Goal: Information Seeking & Learning: Learn about a topic

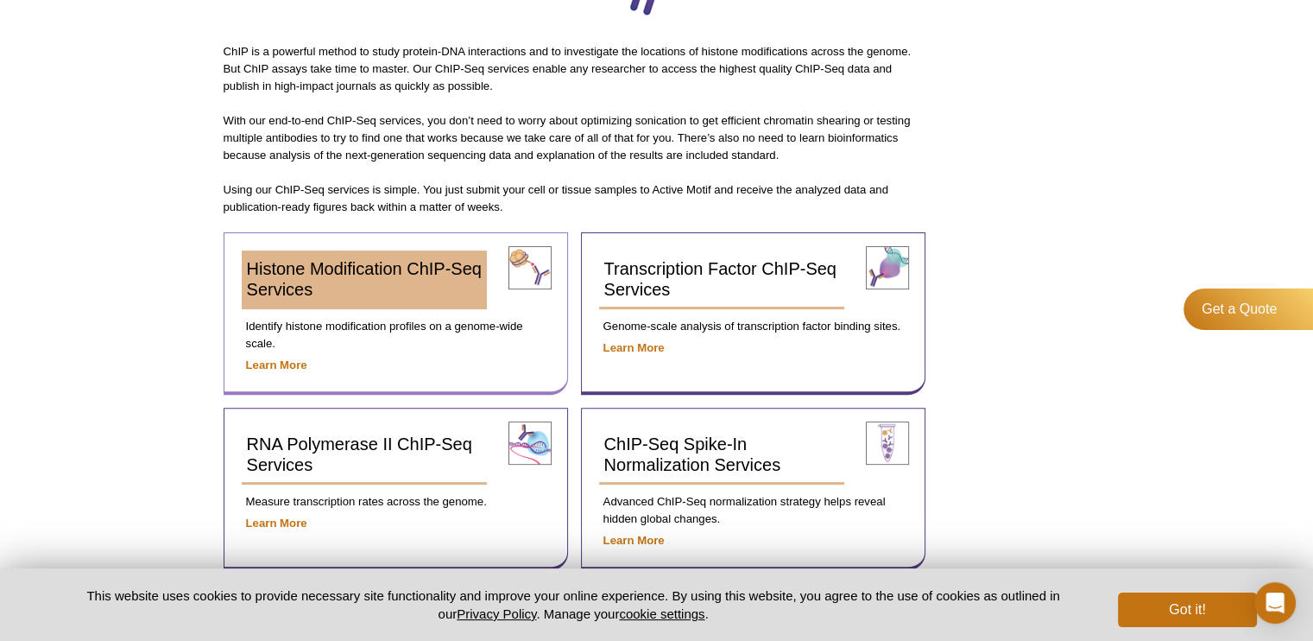
scroll to position [485, 0]
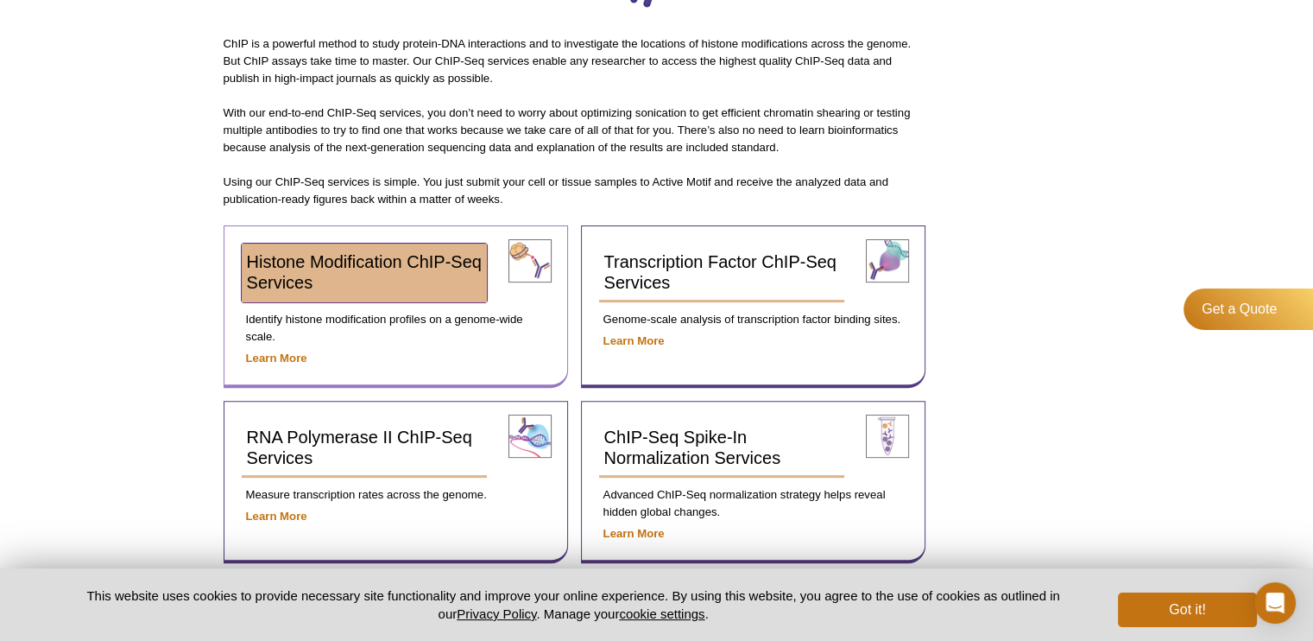
click at [423, 278] on link "Histone Modification ChIP-Seq Services" at bounding box center [365, 272] width 246 height 59
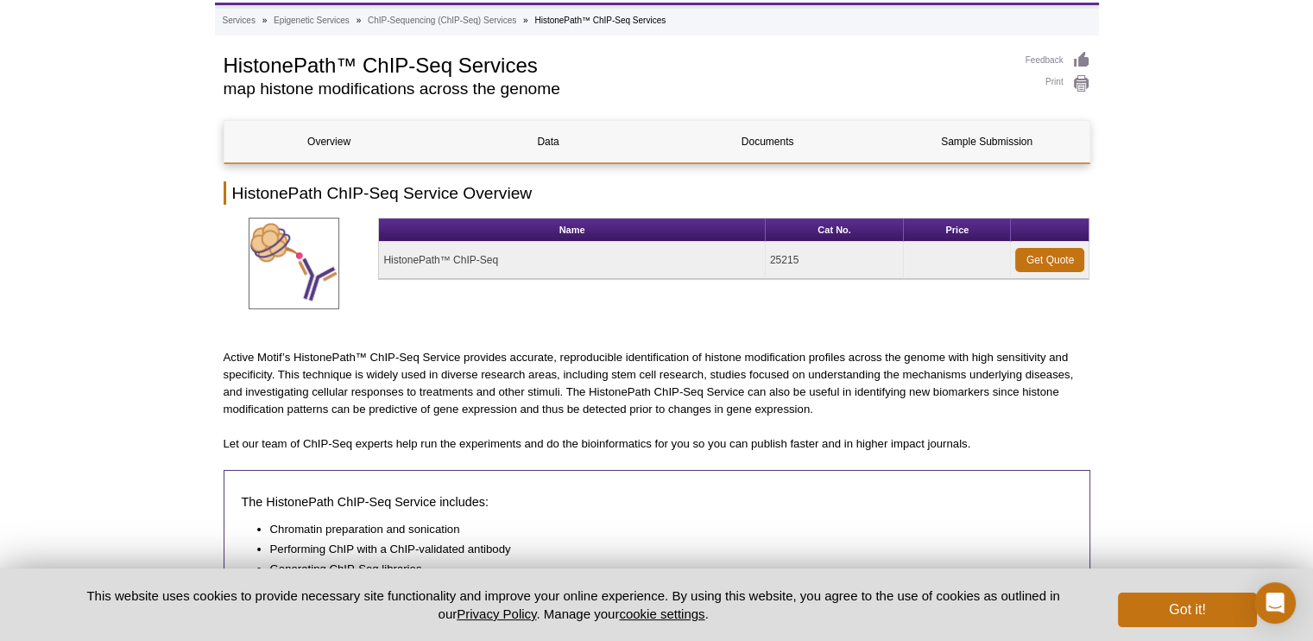
scroll to position [79, 0]
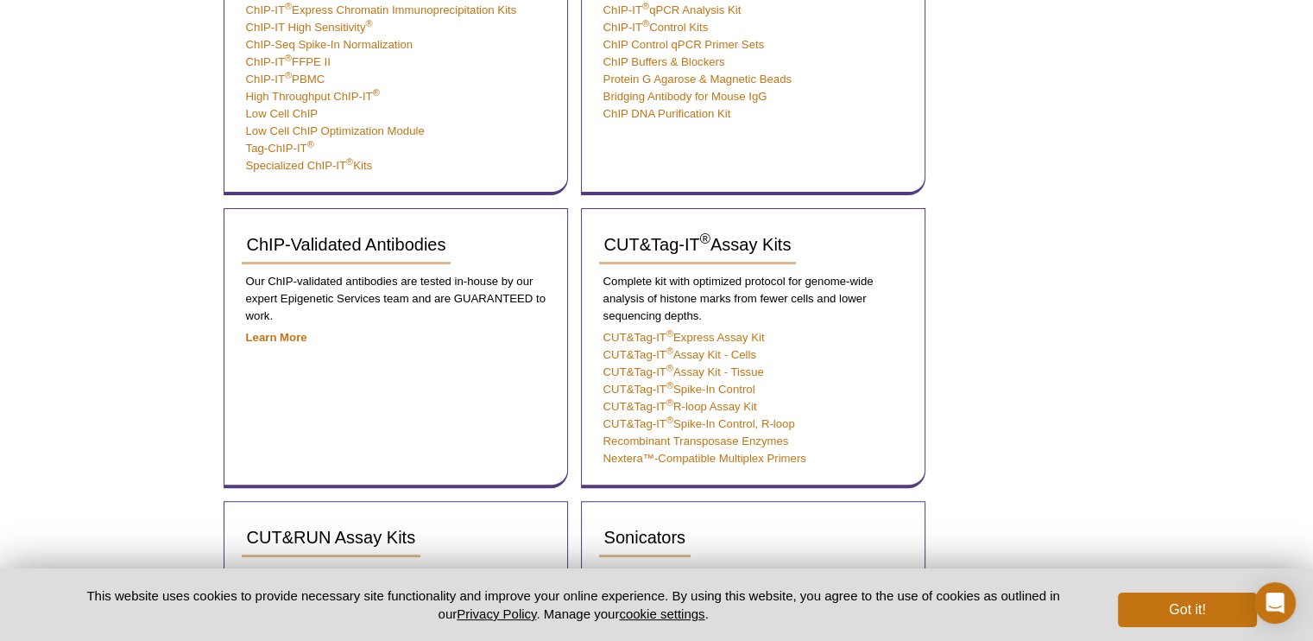
scroll to position [577, 0]
